Goal: Find contact information: Find contact information

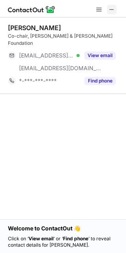
click at [112, 10] on span at bounding box center [112, 9] width 6 height 6
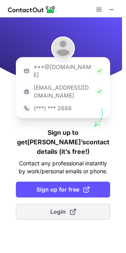
click at [55, 208] on span "Login" at bounding box center [63, 212] width 26 height 8
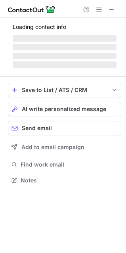
scroll to position [165, 126]
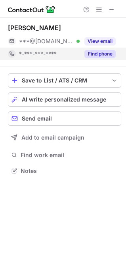
click at [100, 55] on button "Find phone" at bounding box center [100, 54] width 31 height 8
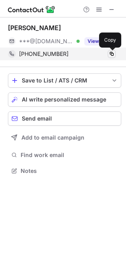
click at [110, 54] on span at bounding box center [112, 54] width 6 height 6
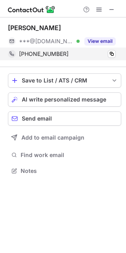
click at [112, 49] on div "+918308813624 Copy" at bounding box center [62, 54] width 108 height 13
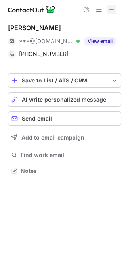
click at [108, 9] on button at bounding box center [112, 10] width 10 height 10
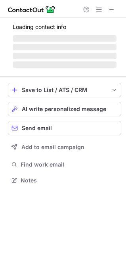
scroll to position [180, 126]
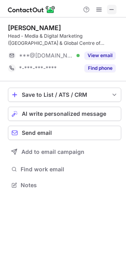
click at [115, 7] on span at bounding box center [112, 9] width 6 height 6
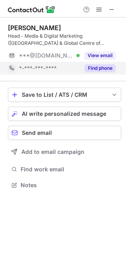
click at [104, 69] on button "Find phone" at bounding box center [100, 68] width 31 height 8
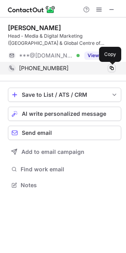
click at [112, 68] on span at bounding box center [112, 68] width 6 height 6
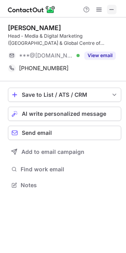
click at [114, 8] on span at bounding box center [112, 9] width 6 height 6
